Goal: Check status

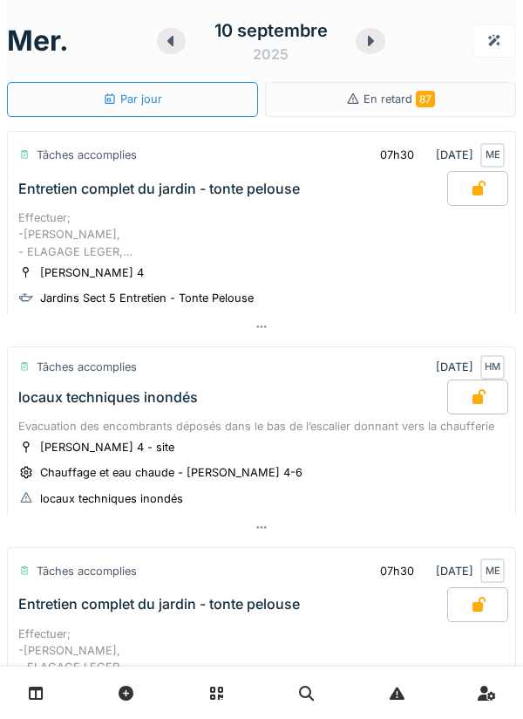
scroll to position [255, 0]
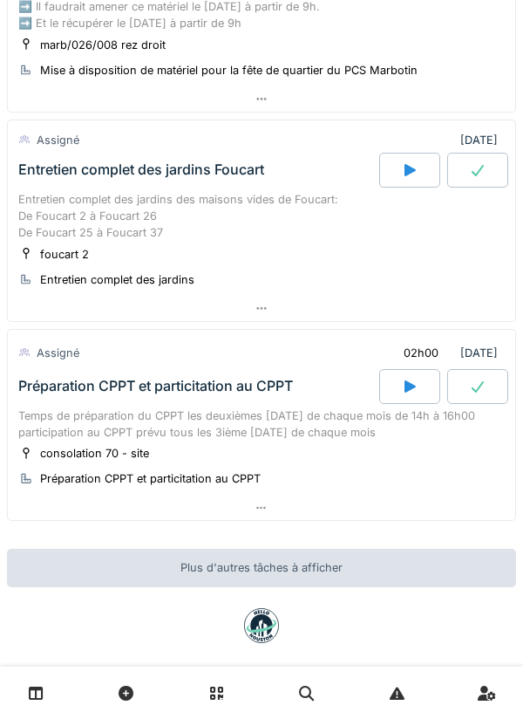
scroll to position [523, 0]
